Goal: Check status: Check status

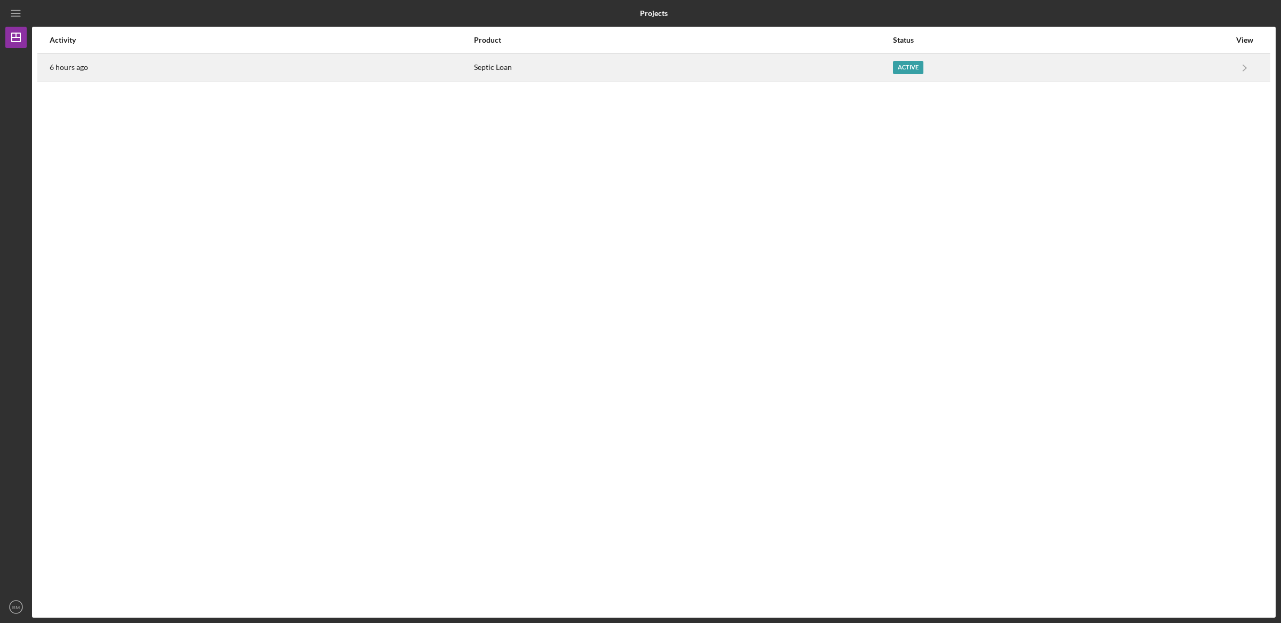
click at [537, 74] on div "Septic Loan" at bounding box center [683, 67] width 418 height 27
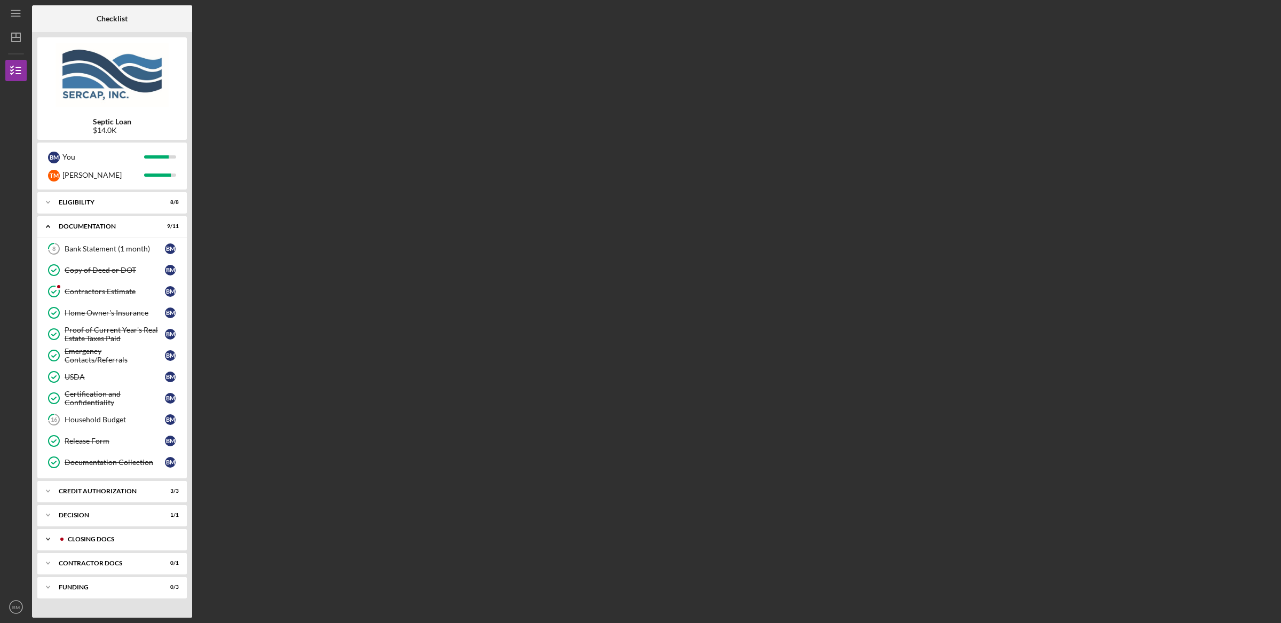
click at [130, 549] on div "Icon/Expander CLOSING DOCS 2 / 3" at bounding box center [111, 538] width 149 height 21
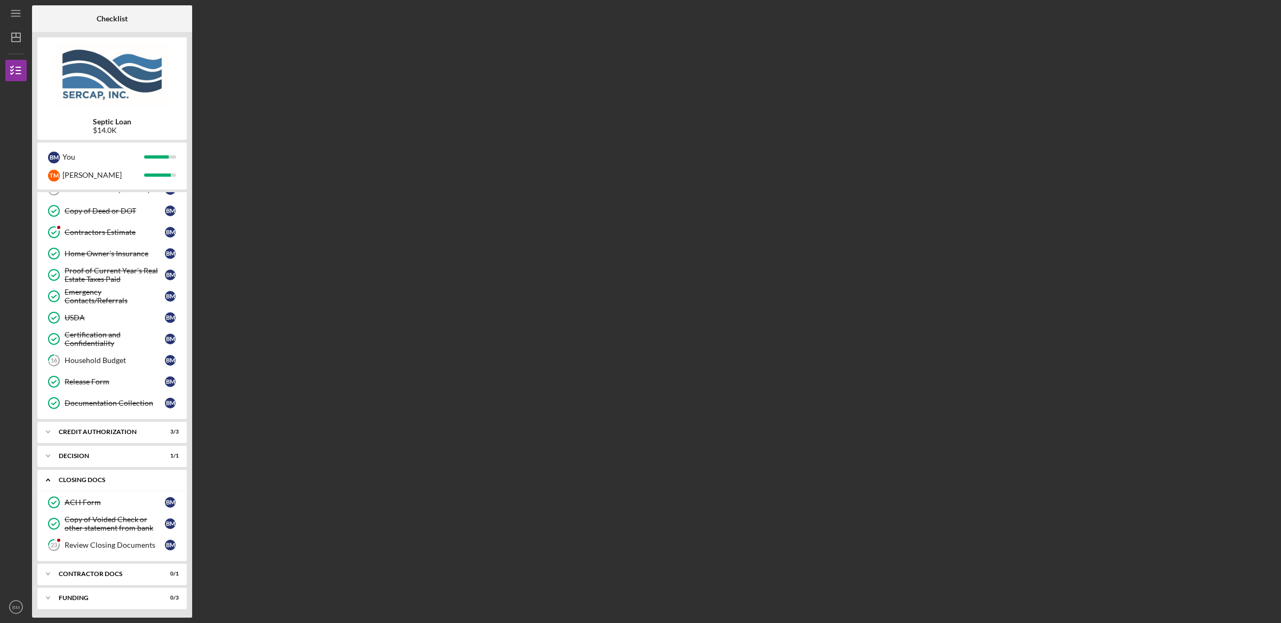
scroll to position [65, 0]
click at [118, 543] on div "Review Closing Documents" at bounding box center [115, 543] width 100 height 9
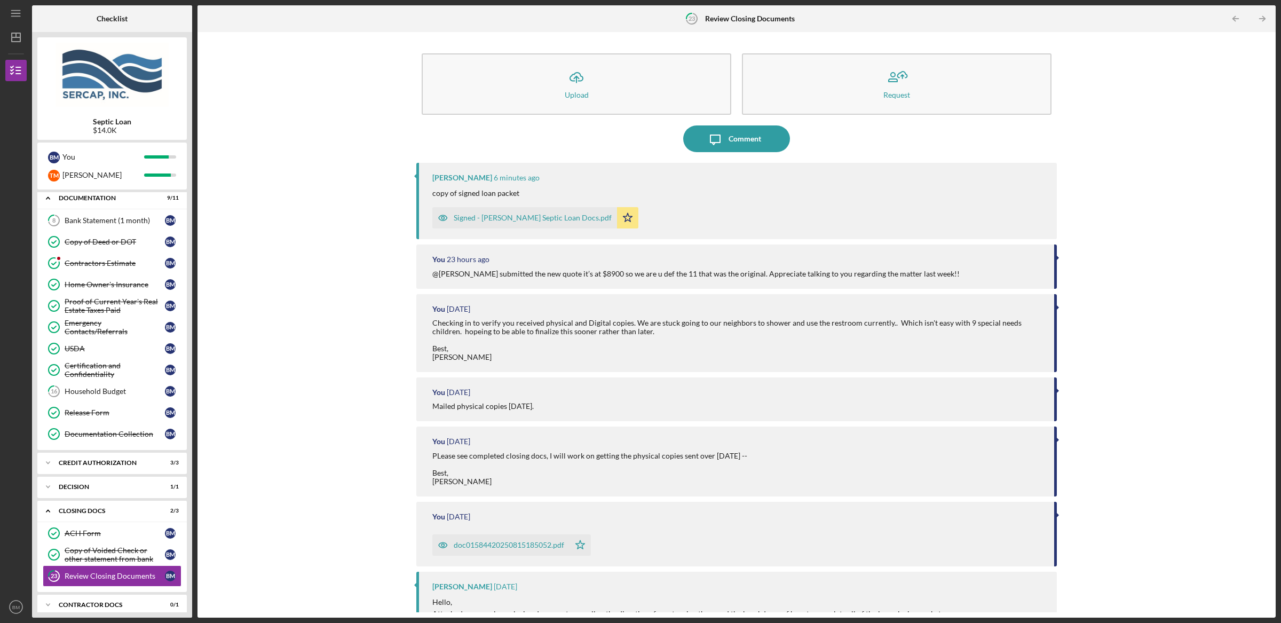
click at [504, 218] on div "Signed - [PERSON_NAME] Septic Loan Docs.pdf" at bounding box center [533, 218] width 158 height 9
click at [117, 259] on div "Contractors Estimate" at bounding box center [115, 263] width 100 height 9
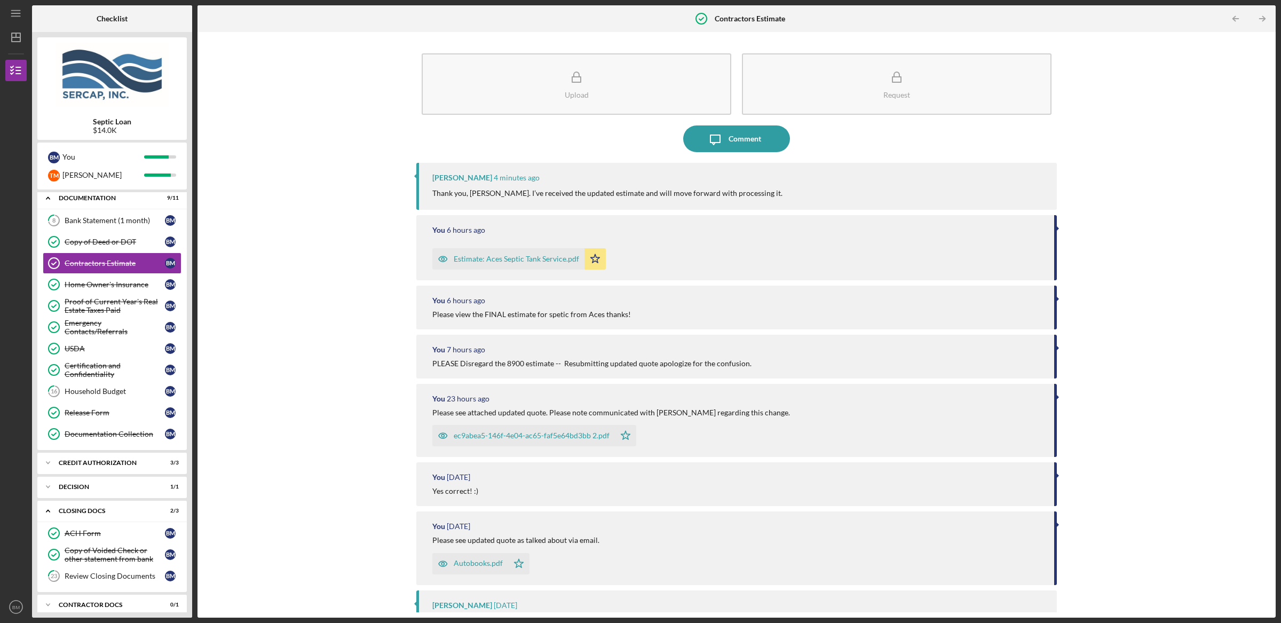
click at [579, 193] on p "Thank you, [PERSON_NAME]. I’ve received the updated estimate and will move forw…" at bounding box center [607, 193] width 350 height 12
click at [779, 201] on div "[PERSON_NAME] 4 minutes ago Thank you, [PERSON_NAME]. I’ve received the updated…" at bounding box center [736, 186] width 641 height 47
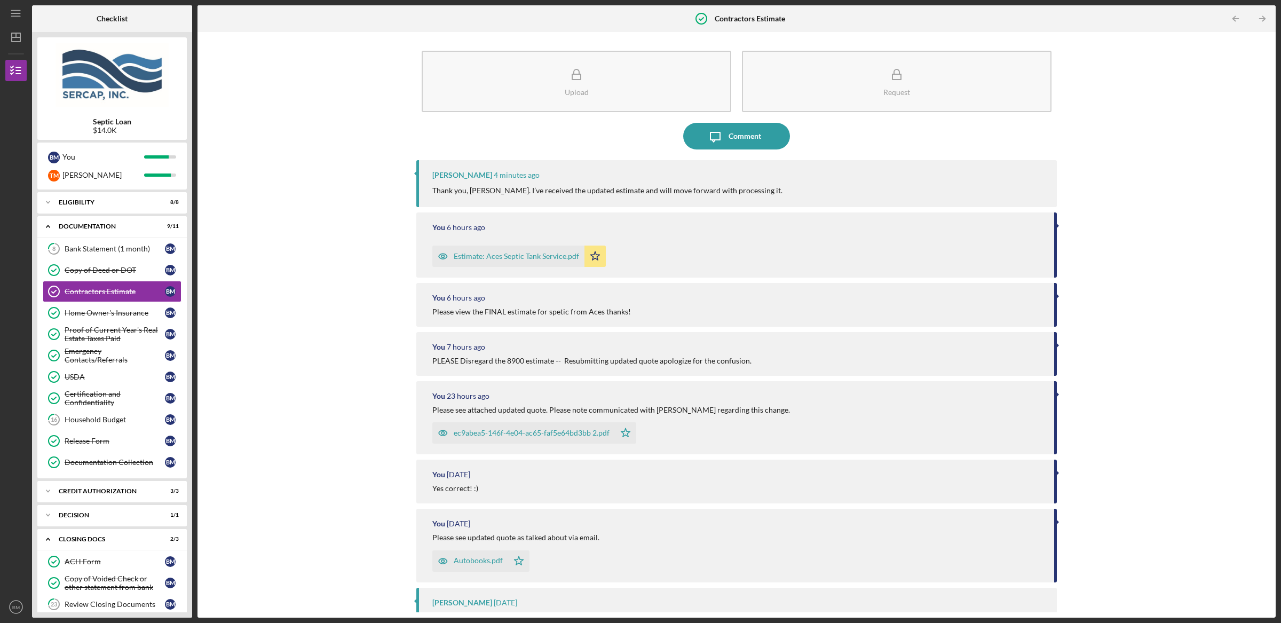
click at [291, 302] on div "Upload Request Icon/Message Comment [PERSON_NAME] 4 minutes ago Thank you, [PER…" at bounding box center [737, 324] width 1068 height 575
click at [523, 263] on div "Estimate: Aces Septic Tank Service.pdf" at bounding box center [508, 256] width 152 height 21
